Goal: Find contact information: Find contact information

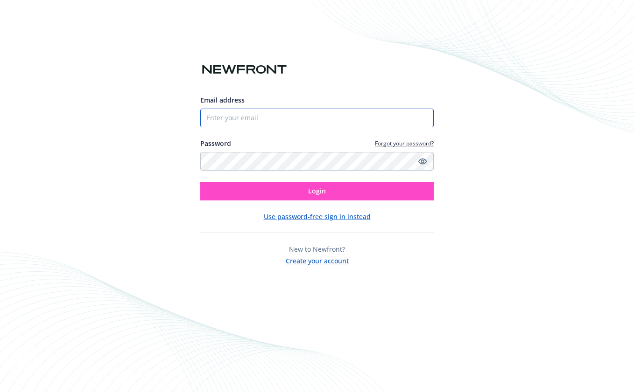
type input "9787663914"
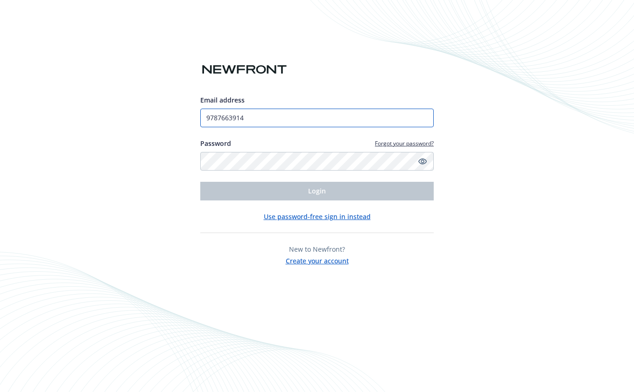
drag, startPoint x: 262, startPoint y: 119, endPoint x: 161, endPoint y: 121, distance: 100.8
click at [161, 121] on div "Email address 9787663914 Password Forgot your password? Login Use password-free…" at bounding box center [317, 196] width 634 height 392
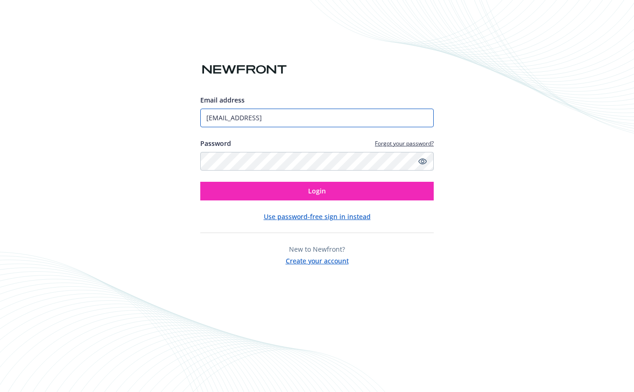
type input "[EMAIL_ADDRESS]"
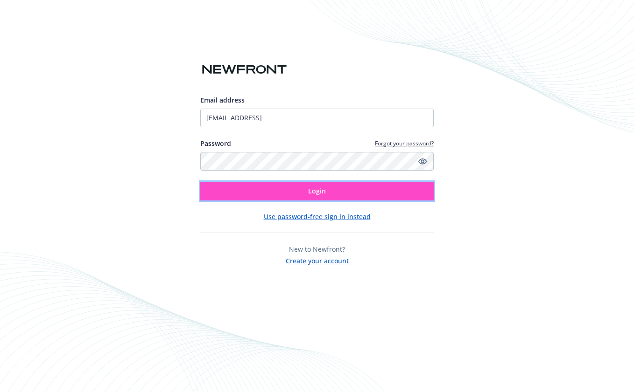
click at [332, 191] on button "Login" at bounding box center [316, 191] width 233 height 19
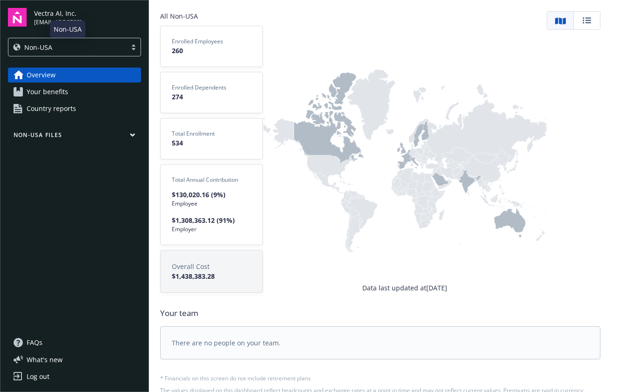
click at [84, 49] on div "Non-USA" at bounding box center [67, 47] width 109 height 10
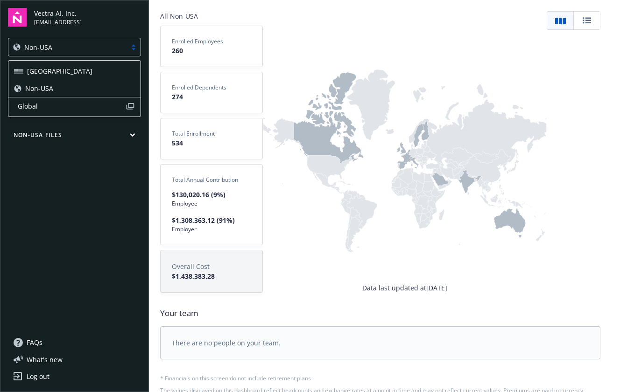
click at [76, 68] on div "USA" at bounding box center [74, 71] width 121 height 10
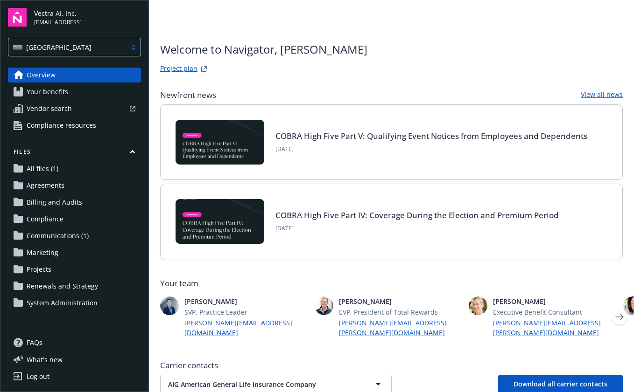
click at [73, 113] on link "Vendor search" at bounding box center [74, 108] width 133 height 15
click at [64, 90] on span "Your benefits" at bounding box center [48, 91] width 42 height 15
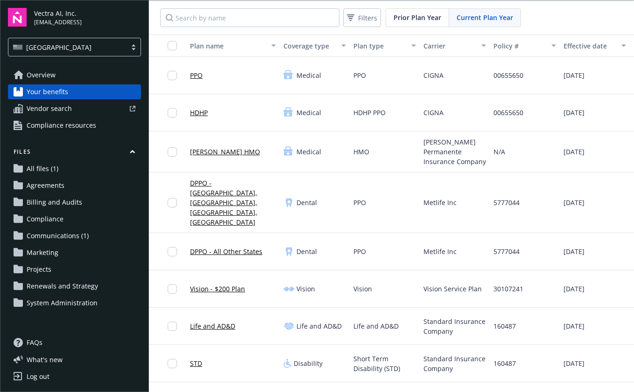
click at [220, 182] on div "DPPO - TX,MT,MS,LA" at bounding box center [233, 202] width 86 height 49
click at [220, 188] on link "DPPO - TX,MT,MS,LA" at bounding box center [233, 202] width 86 height 49
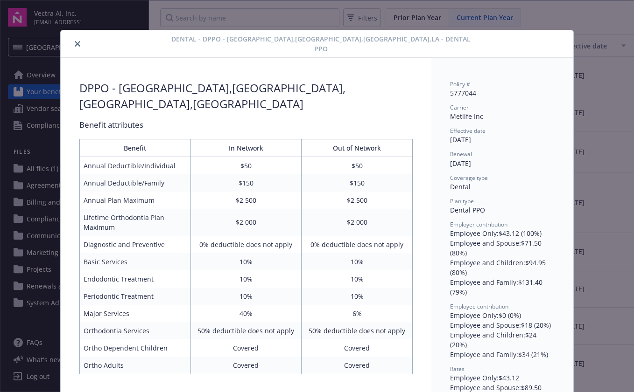
click at [75, 41] on icon "close" at bounding box center [78, 44] width 6 height 6
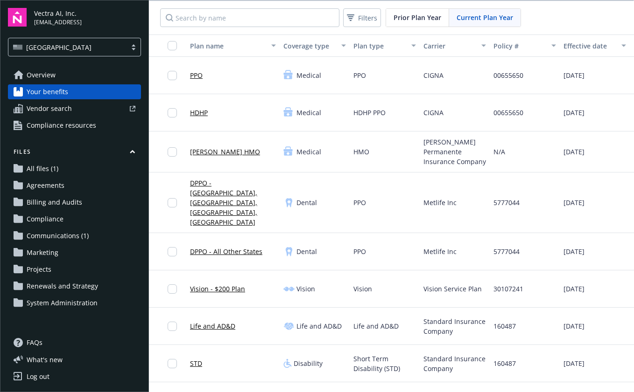
click at [42, 77] on span "Overview" at bounding box center [41, 75] width 29 height 15
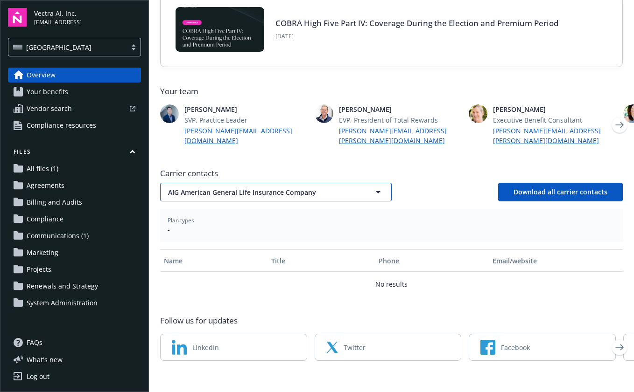
click at [319, 188] on span "AIG American General Life Insurance Company" at bounding box center [260, 193] width 184 height 10
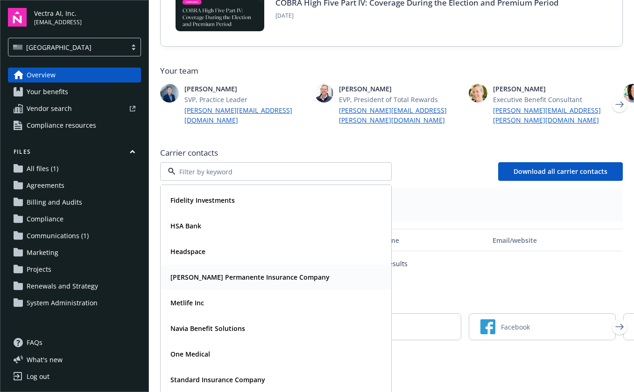
scroll to position [37, 0]
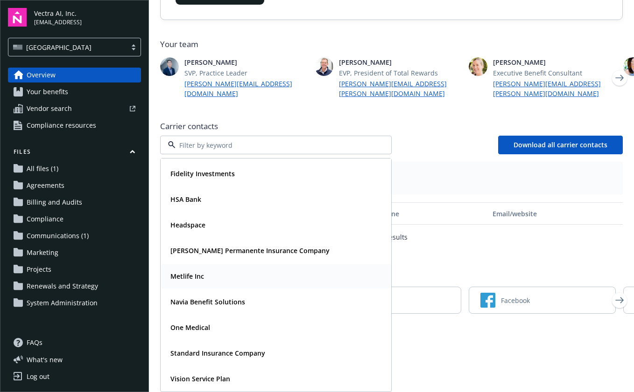
click at [246, 277] on div "Metlife Inc" at bounding box center [276, 277] width 218 height 14
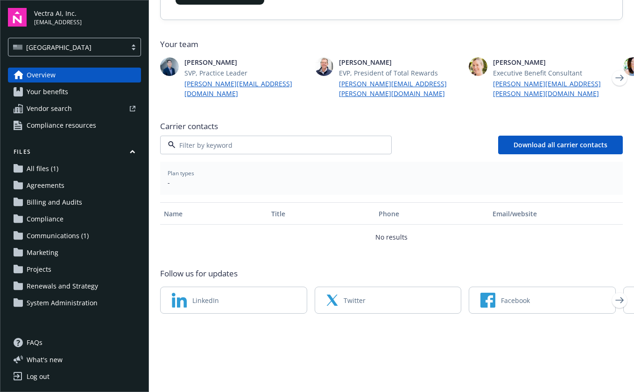
scroll to position [230, 0]
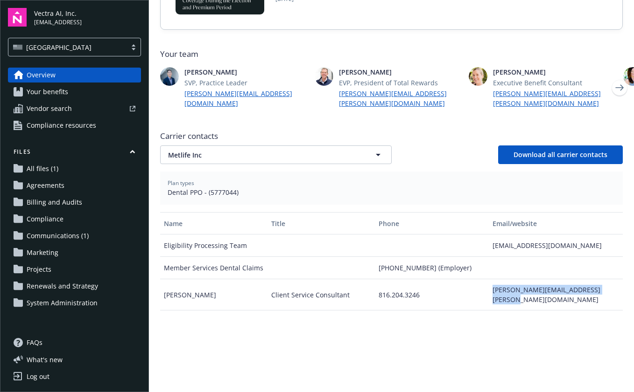
drag, startPoint x: 606, startPoint y: 282, endPoint x: 485, endPoint y: 283, distance: 121.3
click at [488, 283] on div "rhonda.swaggerty@metlifeservice.com" at bounding box center [555, 294] width 134 height 31
